Goal: Check status

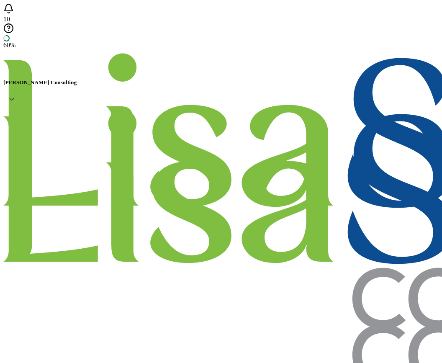
click at [16, 95] on icon at bounding box center [12, 99] width 8 height 8
